Goal: Transaction & Acquisition: Purchase product/service

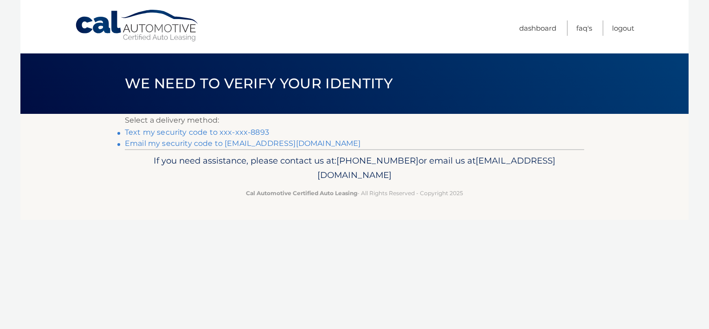
click at [230, 130] on link "Text my security code to xxx-xxx-8893" at bounding box center [197, 132] width 144 height 9
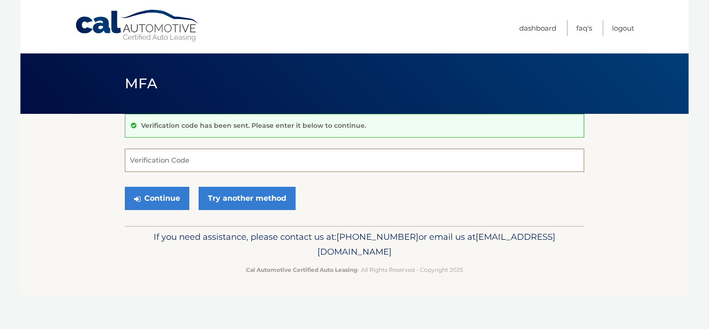
click at [189, 158] on input "Verification Code" at bounding box center [355, 160] width 460 height 23
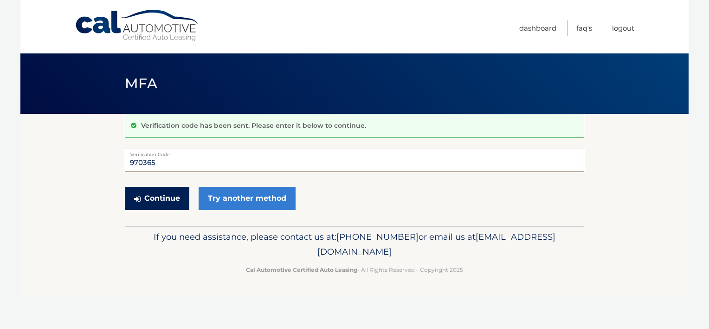
type input "970365"
click at [171, 202] on button "Continue" at bounding box center [157, 198] width 65 height 23
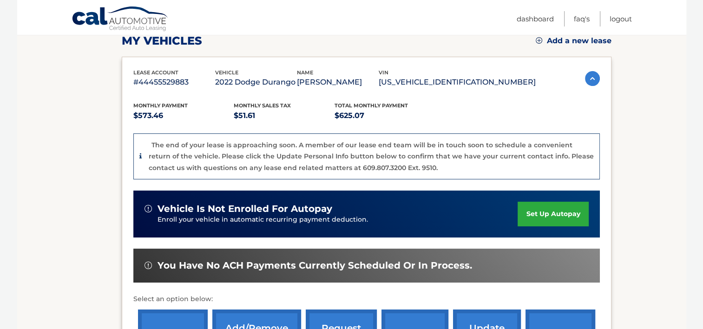
scroll to position [186, 0]
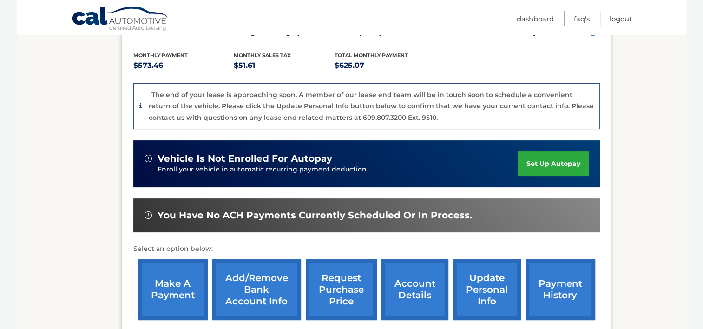
click at [191, 282] on link "make a payment" at bounding box center [173, 289] width 70 height 61
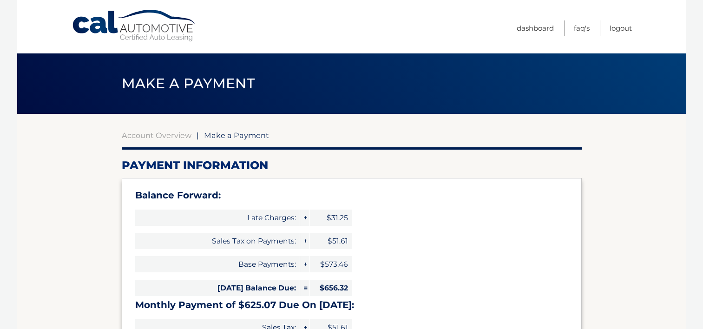
select select "ZjQ4MmI0ZTUtZDQ0Mi00YzYxLWJkNmItOWViZmIyMzhhYTEx"
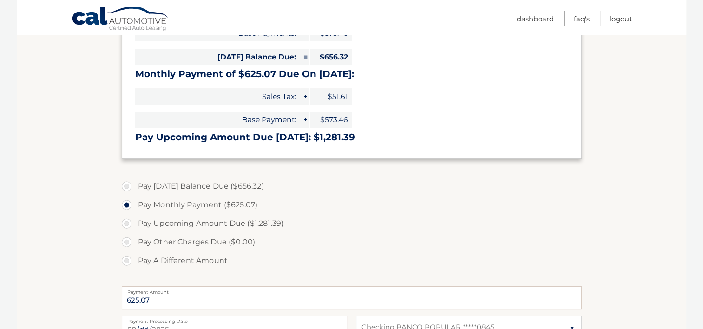
scroll to position [232, 0]
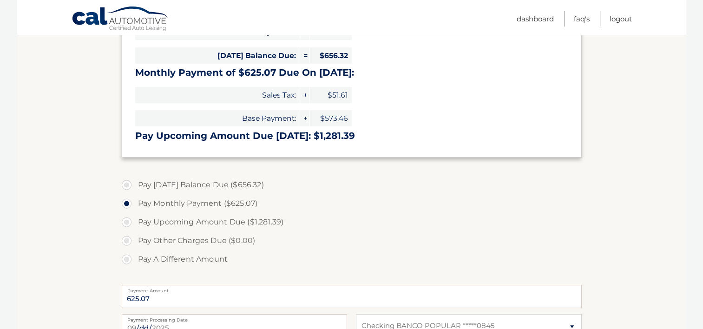
click at [127, 187] on label "Pay Today's Balance Due ($656.32)" at bounding box center [352, 185] width 460 height 19
click at [127, 187] on input "Pay Today's Balance Due ($656.32)" at bounding box center [129, 183] width 9 height 15
radio input "true"
type input "656.32"
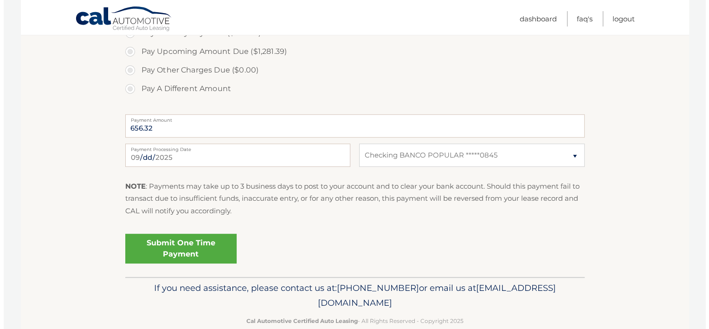
scroll to position [418, 0]
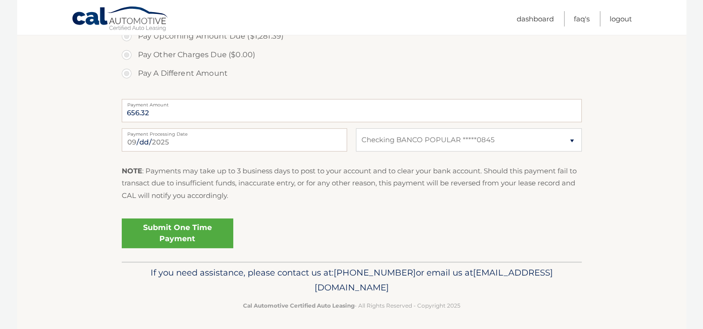
click at [203, 226] on link "Submit One Time Payment" at bounding box center [177, 233] width 111 height 30
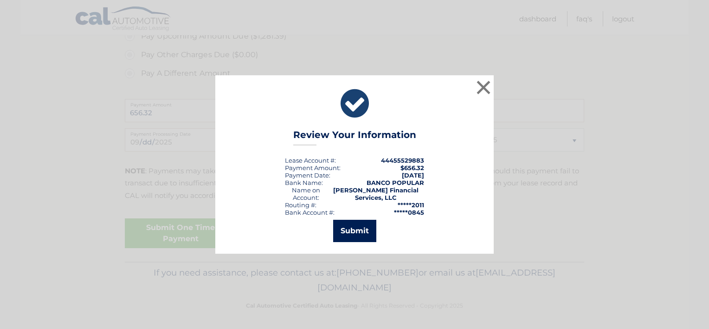
click at [357, 230] on button "Submit" at bounding box center [354, 231] width 43 height 22
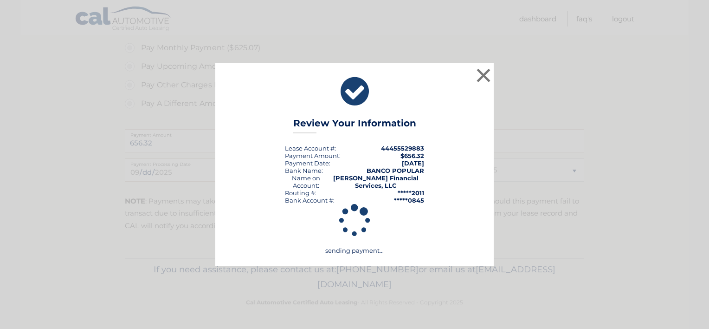
scroll to position [387, 0]
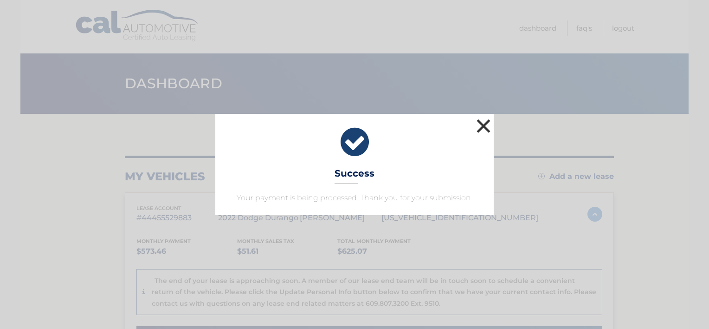
click at [487, 128] on button "×" at bounding box center [484, 126] width 19 height 19
